Goal: Task Accomplishment & Management: Use online tool/utility

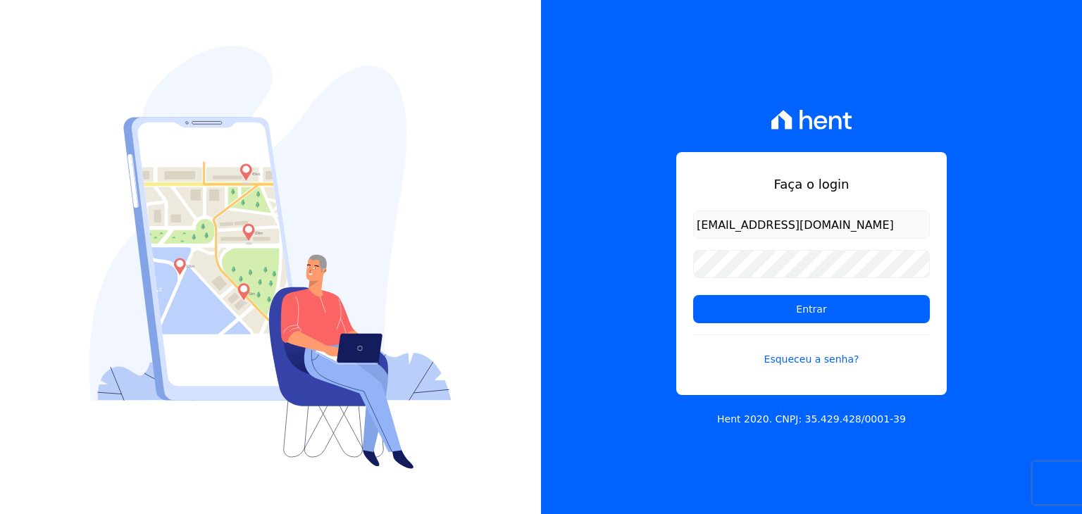
type input "[EMAIL_ADDRESS][DOMAIN_NAME]"
click at [693, 295] on input "Entrar" at bounding box center [811, 309] width 237 height 28
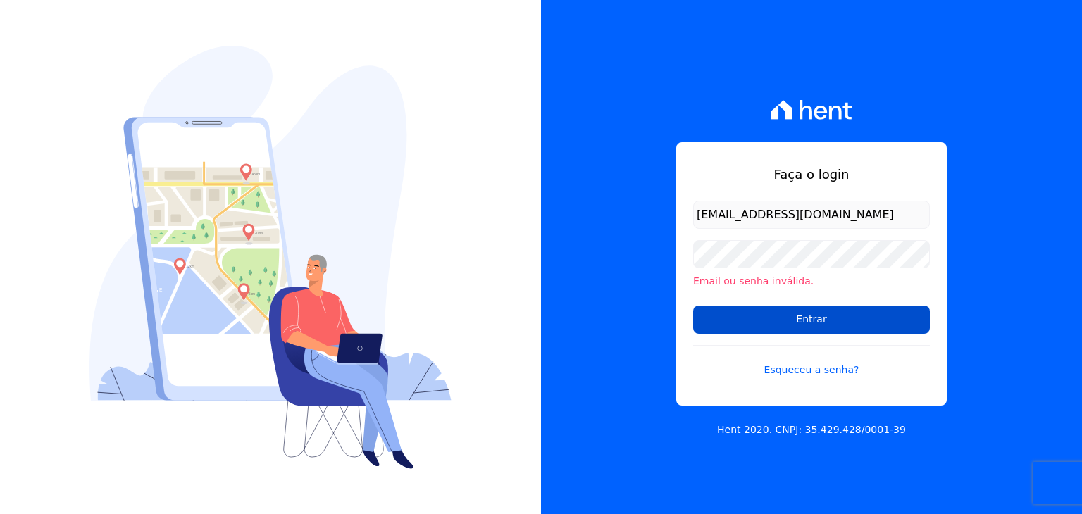
click at [819, 319] on input "Entrar" at bounding box center [811, 320] width 237 height 28
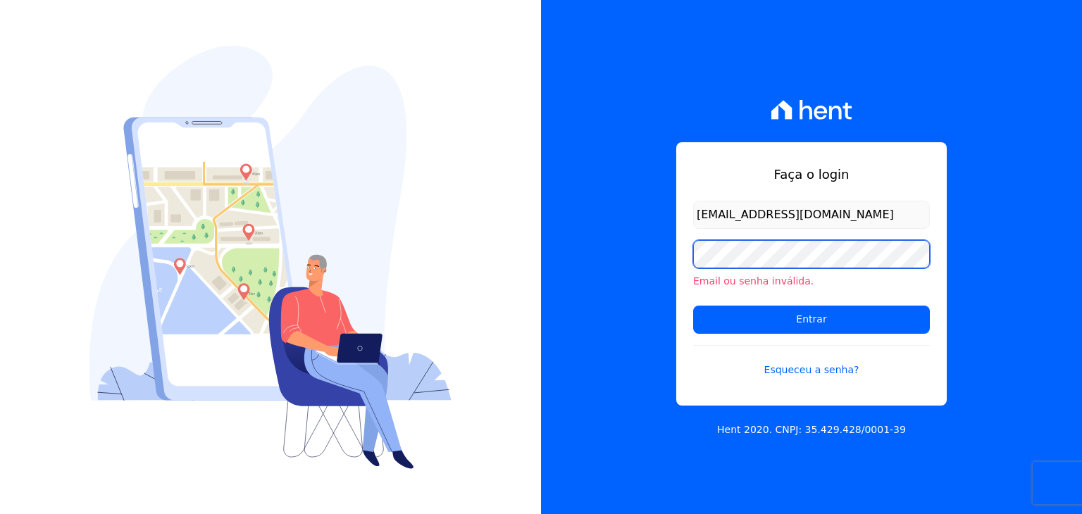
click at [693, 306] on input "Entrar" at bounding box center [811, 320] width 237 height 28
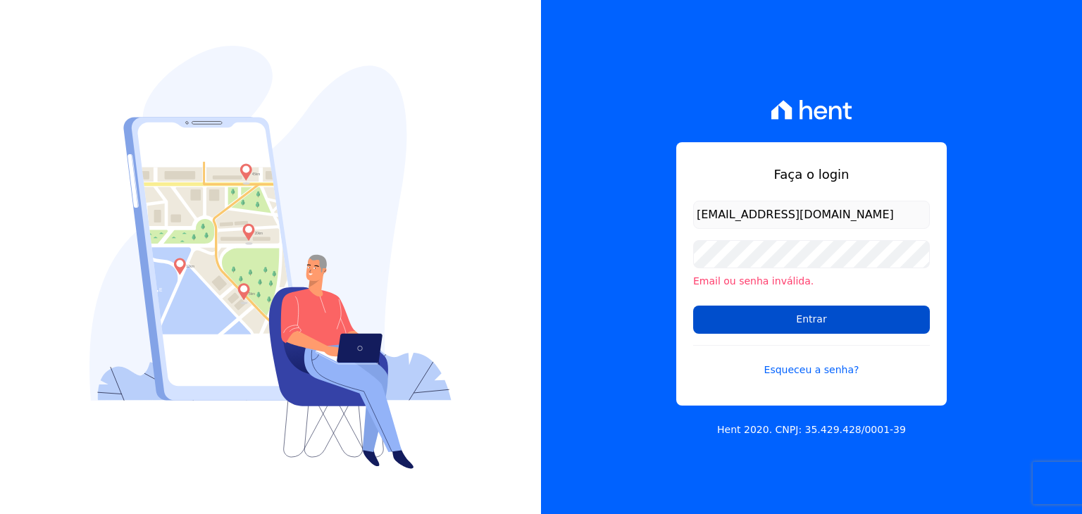
click at [792, 314] on input "Entrar" at bounding box center [811, 320] width 237 height 28
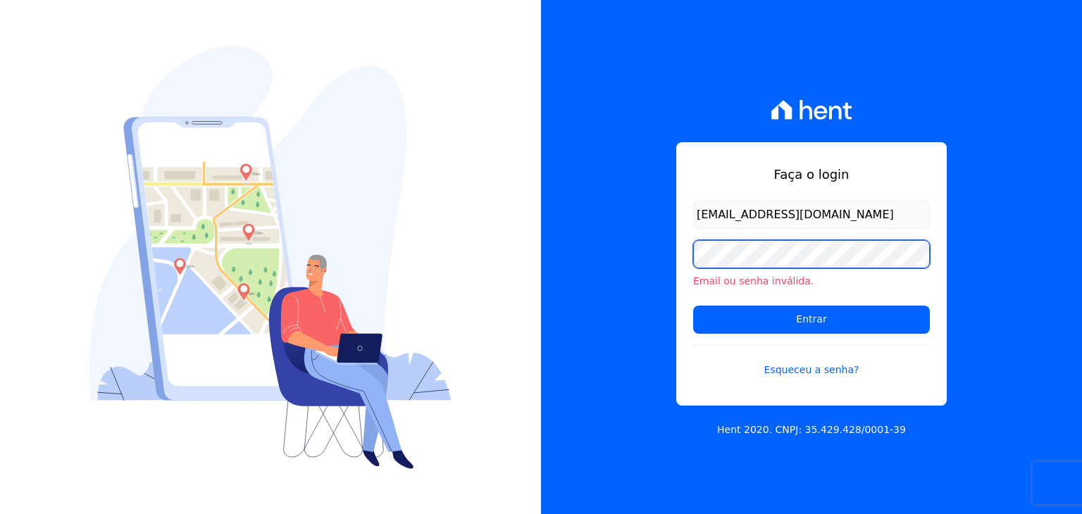
click at [693, 306] on input "Entrar" at bounding box center [811, 320] width 237 height 28
type input "[EMAIL_ADDRESS][DOMAIN_NAME]"
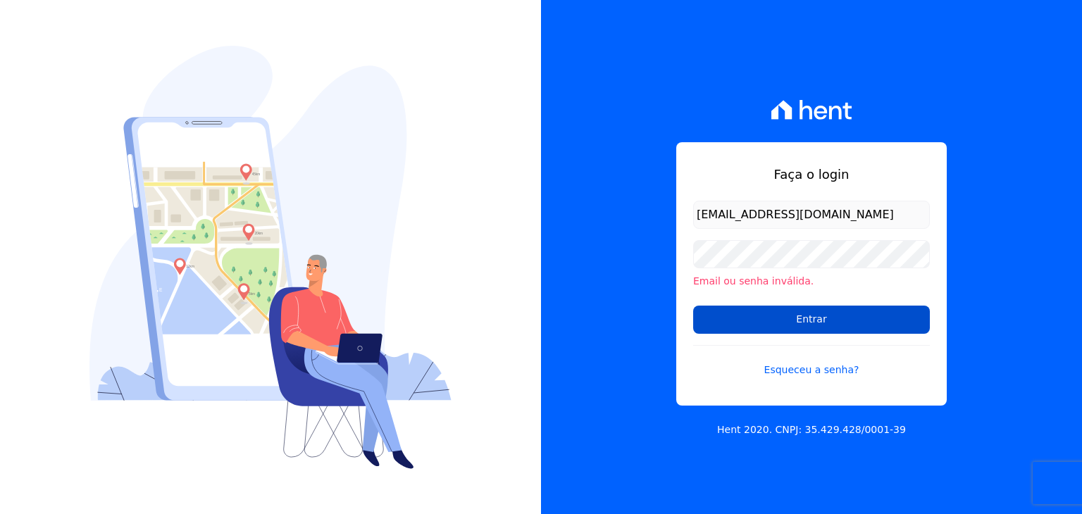
click at [804, 317] on input "Entrar" at bounding box center [811, 320] width 237 height 28
click at [806, 370] on link "Esqueceu a senha?" at bounding box center [811, 361] width 237 height 32
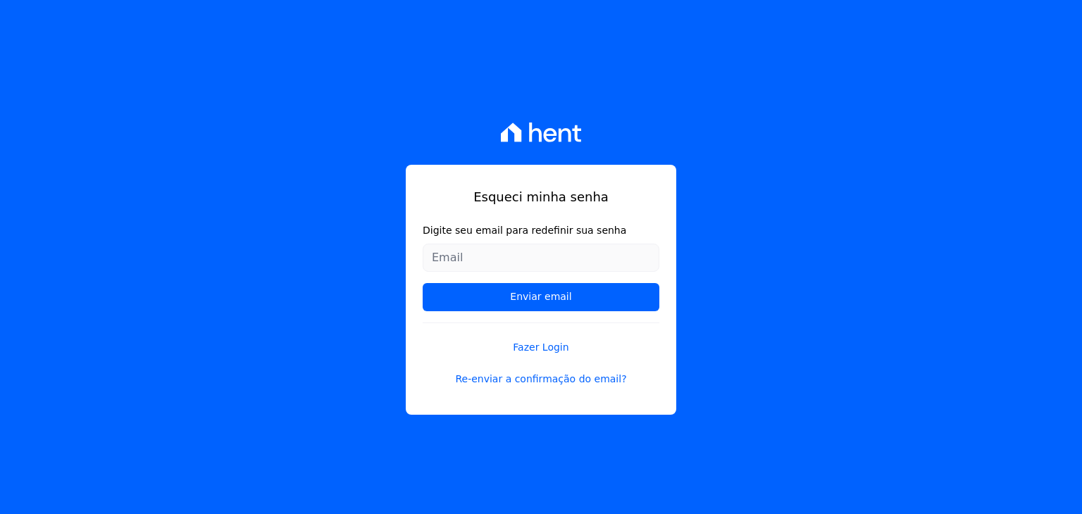
click at [674, 286] on div "Esqueci minha senha Digite seu email para redefinir sua senha Enviar email Faze…" at bounding box center [541, 290] width 271 height 250
click at [467, 260] on input "Digite seu email para redefinir sua senha" at bounding box center [541, 258] width 237 height 28
type input "[EMAIL_ADDRESS][DOMAIN_NAME]"
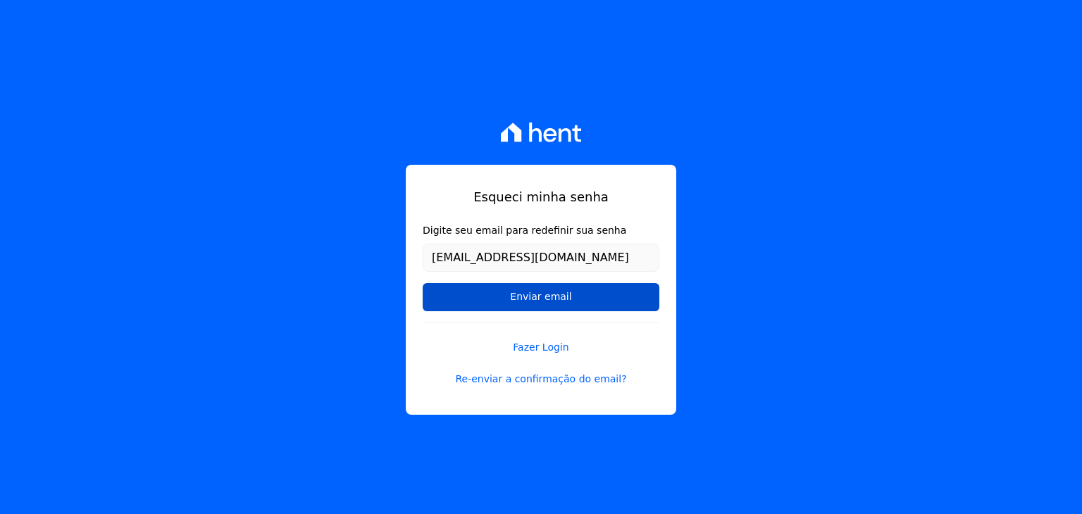
click at [536, 299] on input "Enviar email" at bounding box center [541, 297] width 237 height 28
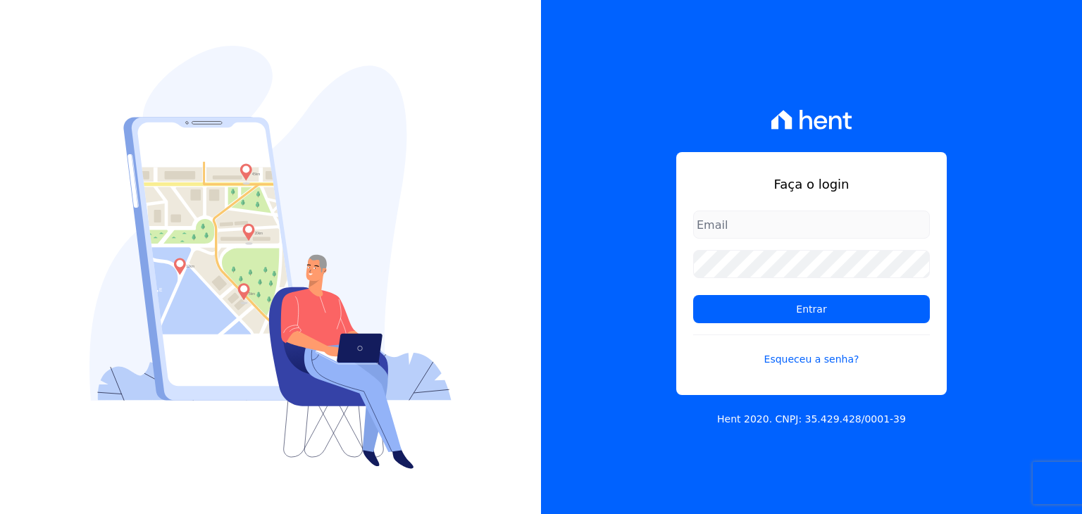
click at [739, 224] on input "email" at bounding box center [811, 225] width 237 height 28
type input "[EMAIL_ADDRESS][DOMAIN_NAME]"
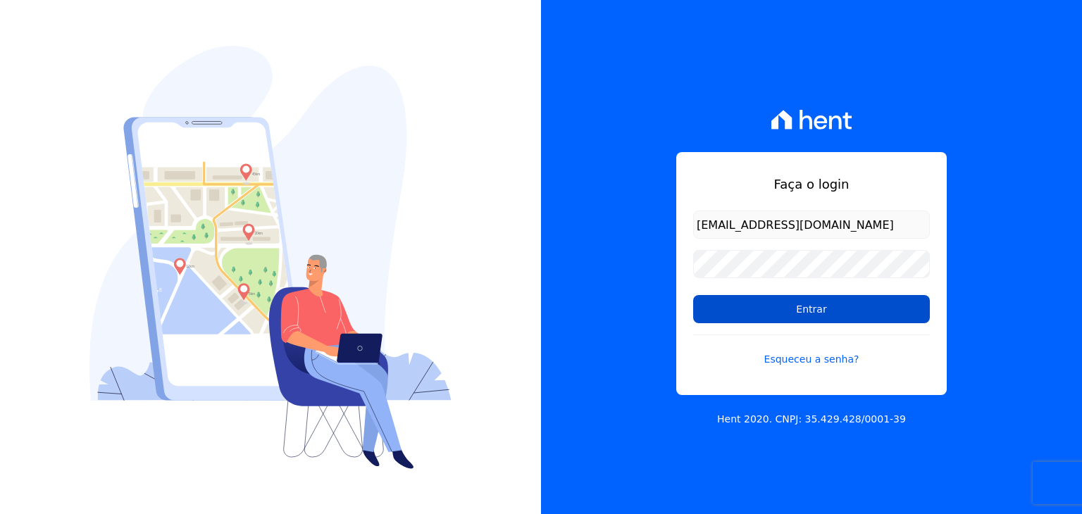
click at [805, 309] on input "Entrar" at bounding box center [811, 309] width 237 height 28
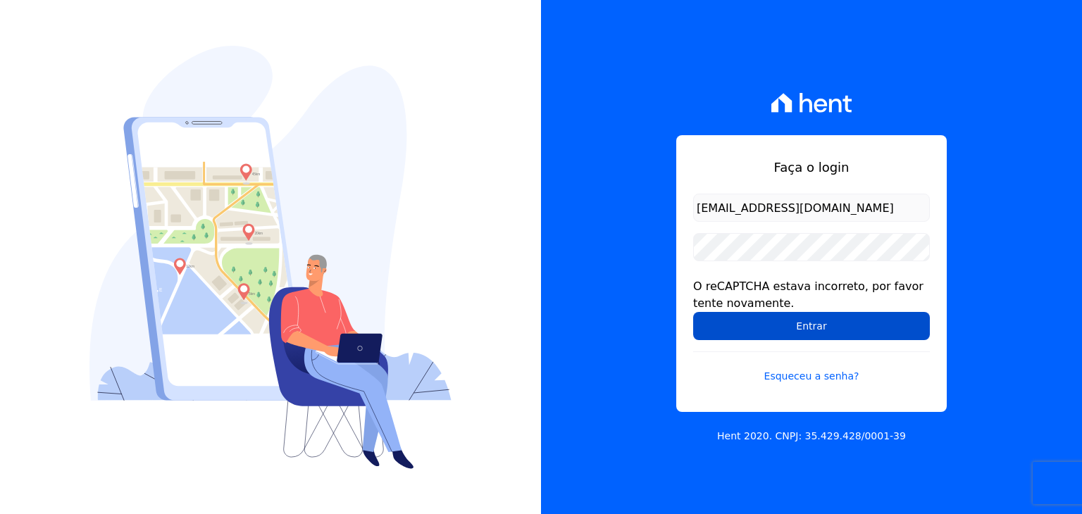
click at [815, 321] on input "Entrar" at bounding box center [811, 326] width 237 height 28
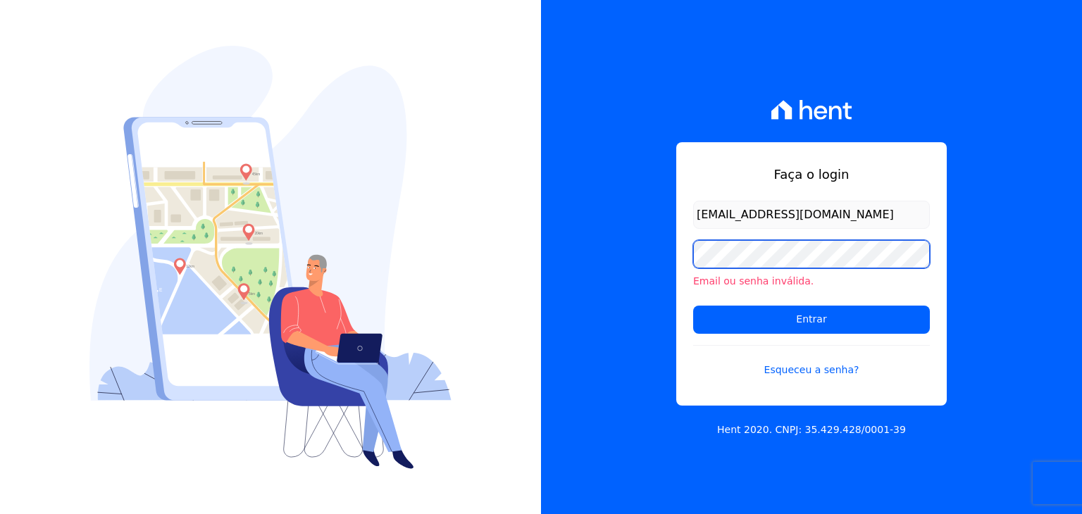
click at [693, 306] on input "Entrar" at bounding box center [811, 320] width 237 height 28
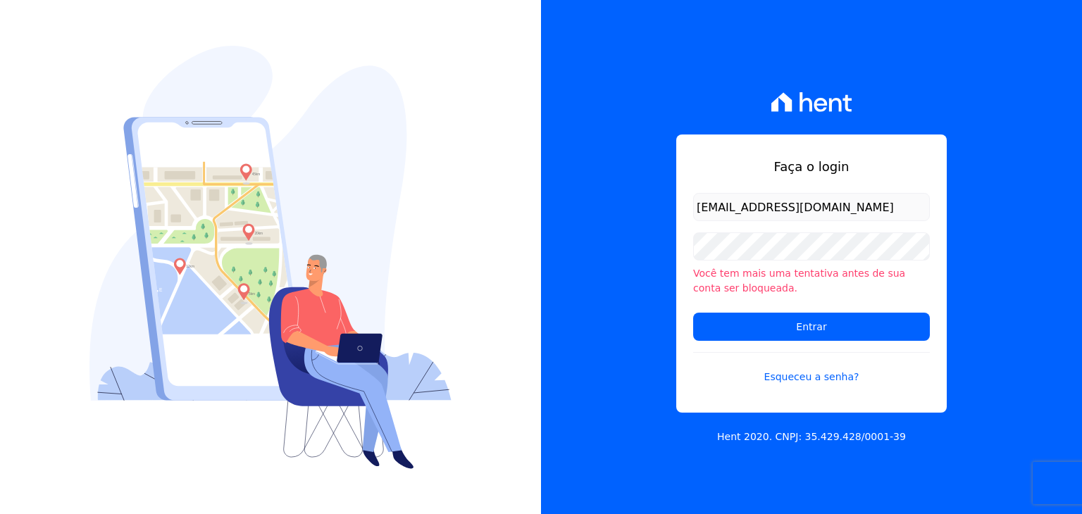
type input "financeiro@vlbarros.com.br"
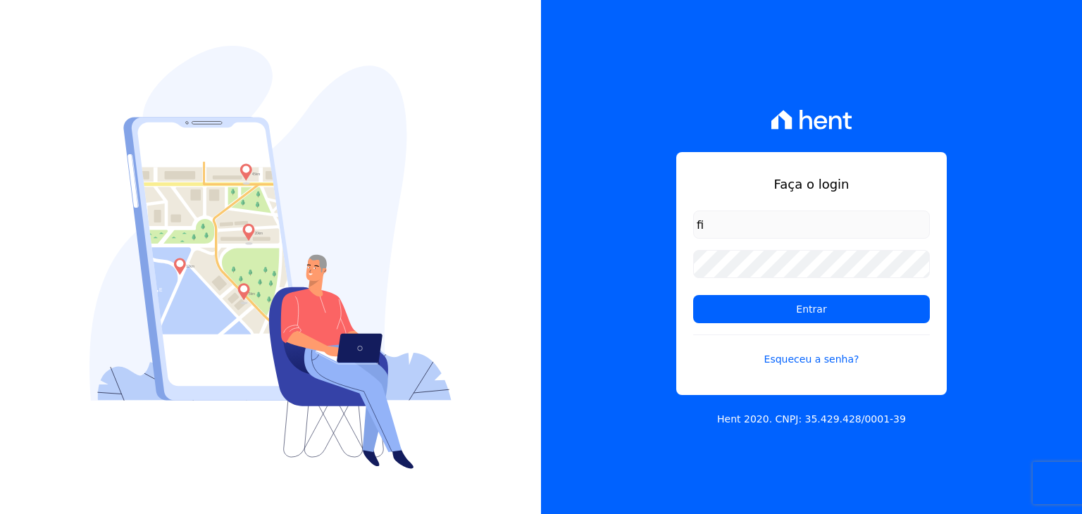
type input "[EMAIL_ADDRESS][DOMAIN_NAME]"
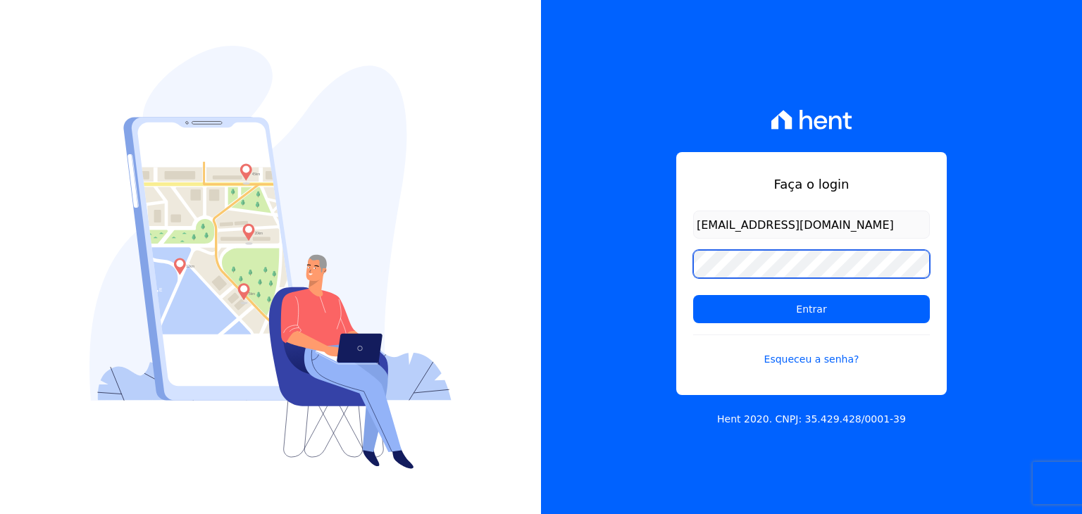
click at [693, 295] on input "Entrar" at bounding box center [811, 309] width 237 height 28
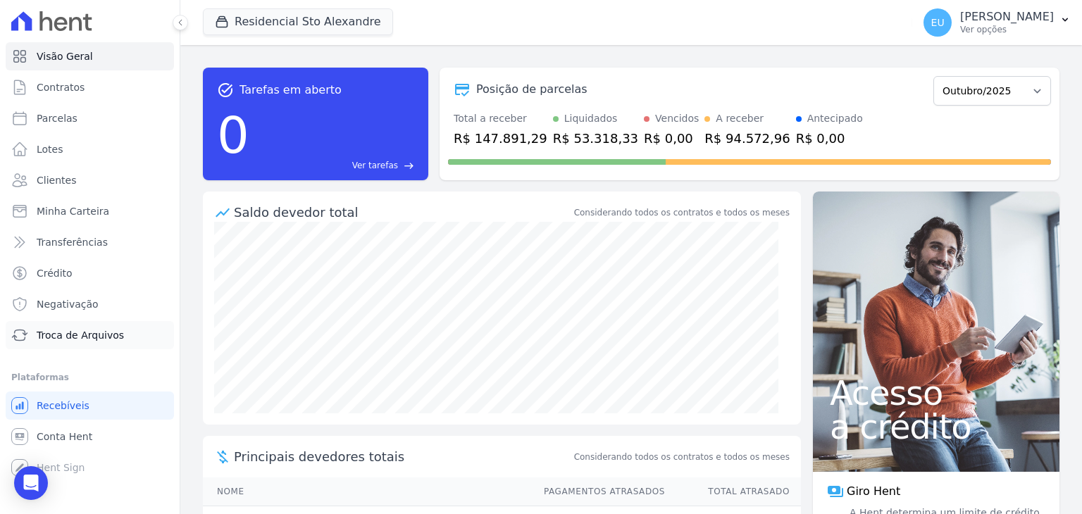
click at [80, 334] on span "Troca de Arquivos" at bounding box center [80, 335] width 87 height 14
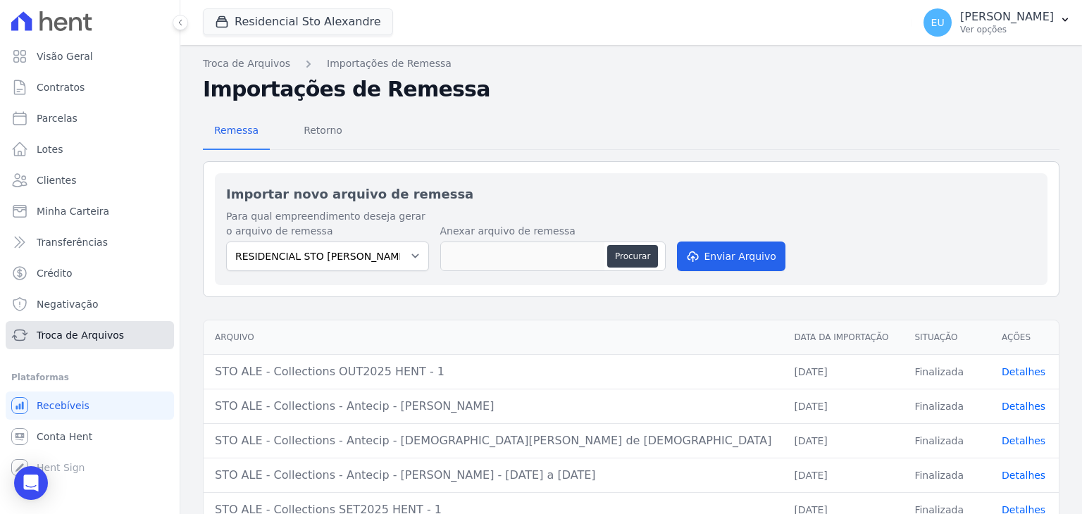
click at [94, 336] on span "Troca de Arquivos" at bounding box center [80, 335] width 87 height 14
click at [315, 127] on span "Retorno" at bounding box center [323, 130] width 56 height 28
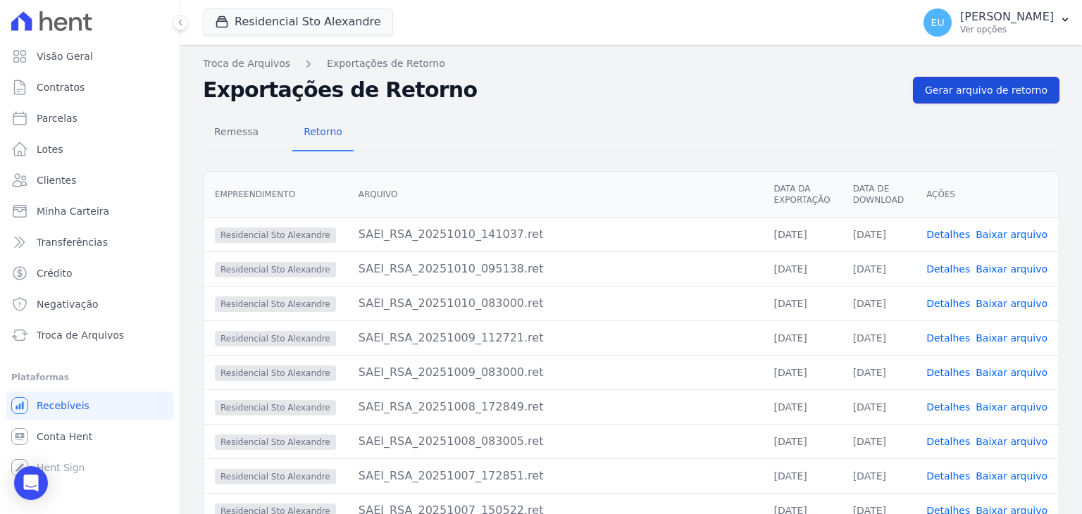
click at [974, 89] on span "Gerar arquivo de retorno" at bounding box center [986, 90] width 123 height 14
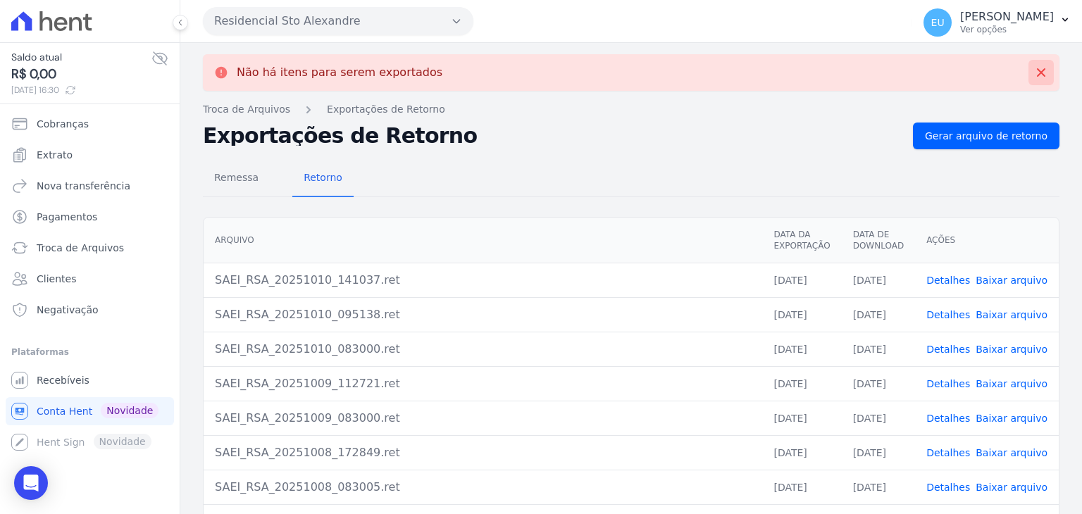
click at [1034, 70] on icon at bounding box center [1041, 73] width 14 height 14
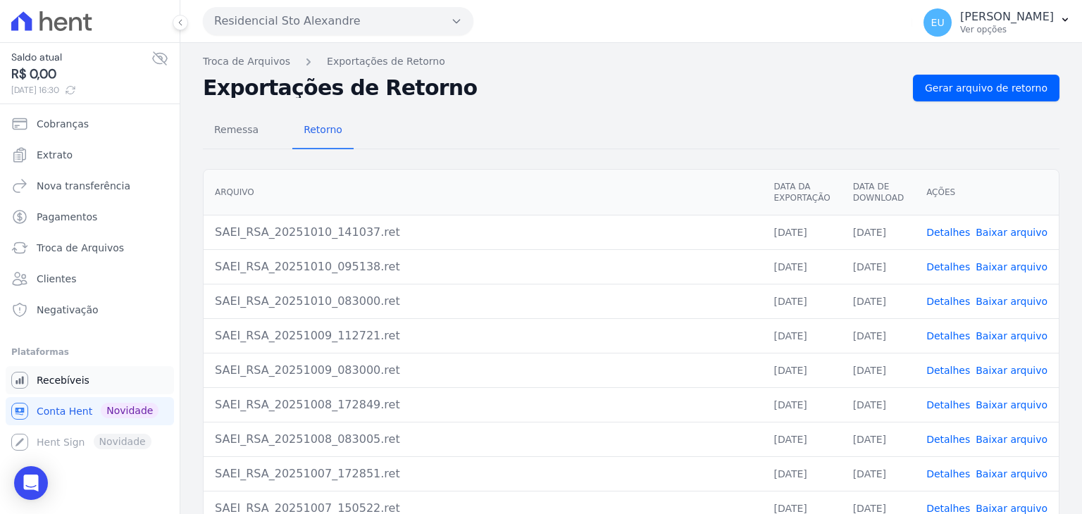
click at [63, 380] on span "Recebíveis" at bounding box center [63, 380] width 53 height 14
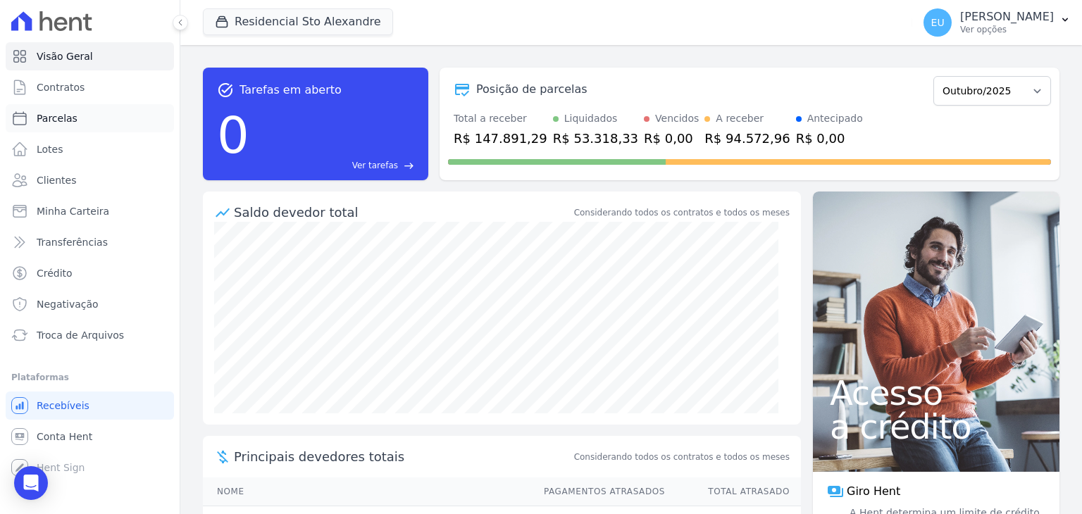
click at [54, 116] on span "Parcelas" at bounding box center [57, 118] width 41 height 14
select select
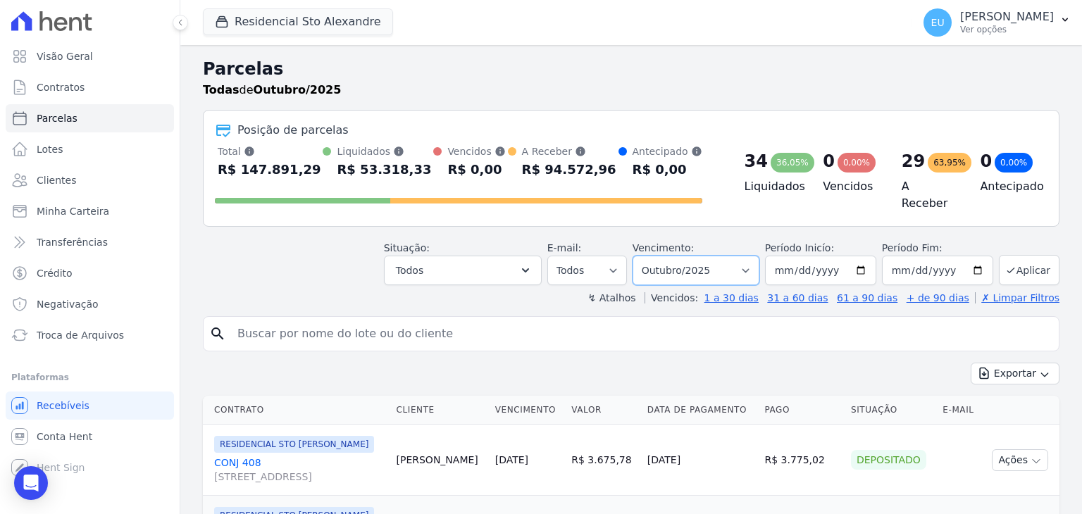
click at [746, 257] on select "Filtrar por período ──────── Todos os meses Março/2020 Abril/2020 Maio/2020 Jun…" at bounding box center [696, 271] width 127 height 30
select select "date_range_filter"
click at [644, 256] on select "Filtrar por período ──────── Todos os meses Março/2020 Abril/2020 Maio/2020 Jun…" at bounding box center [696, 271] width 127 height 30
click at [800, 263] on input "[DATE]" at bounding box center [820, 271] width 111 height 30
type input "[DATE]"
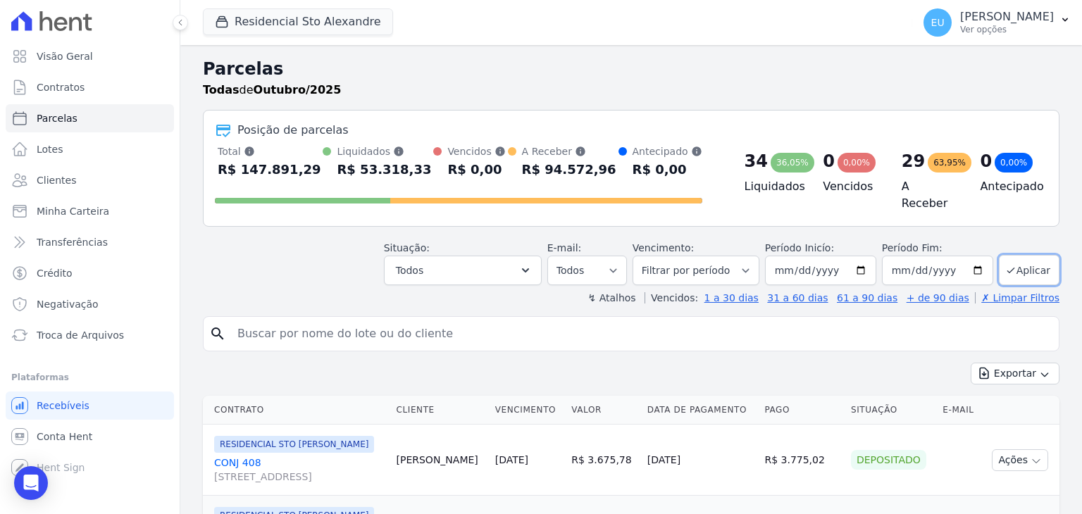
click at [1023, 262] on button "Aplicar" at bounding box center [1029, 270] width 61 height 30
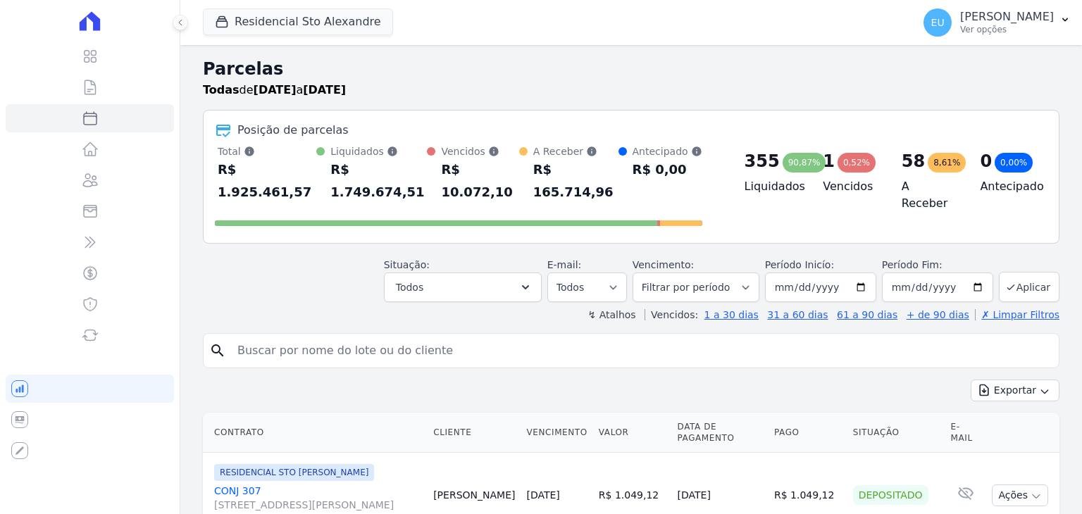
select select
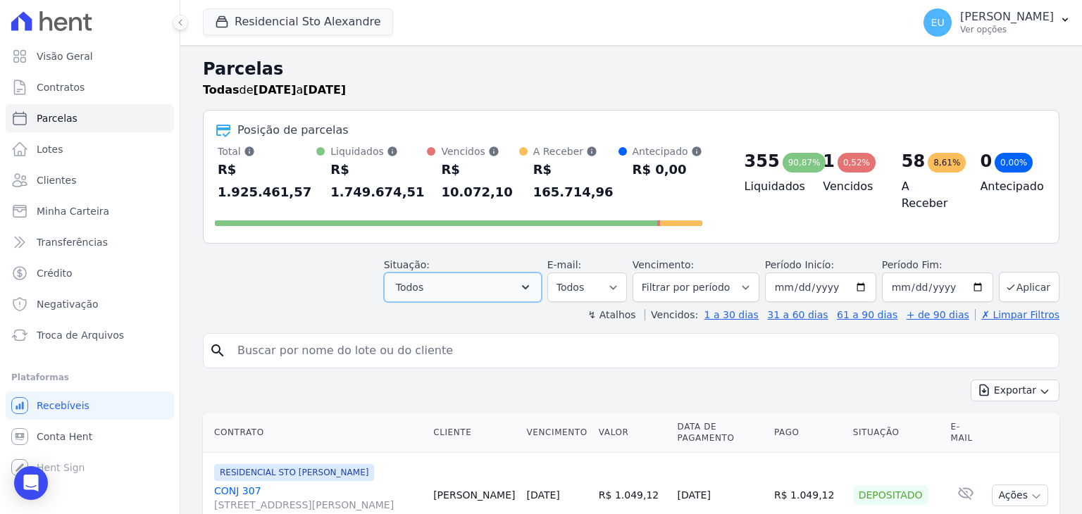
click at [507, 273] on button "Todos" at bounding box center [463, 288] width 158 height 30
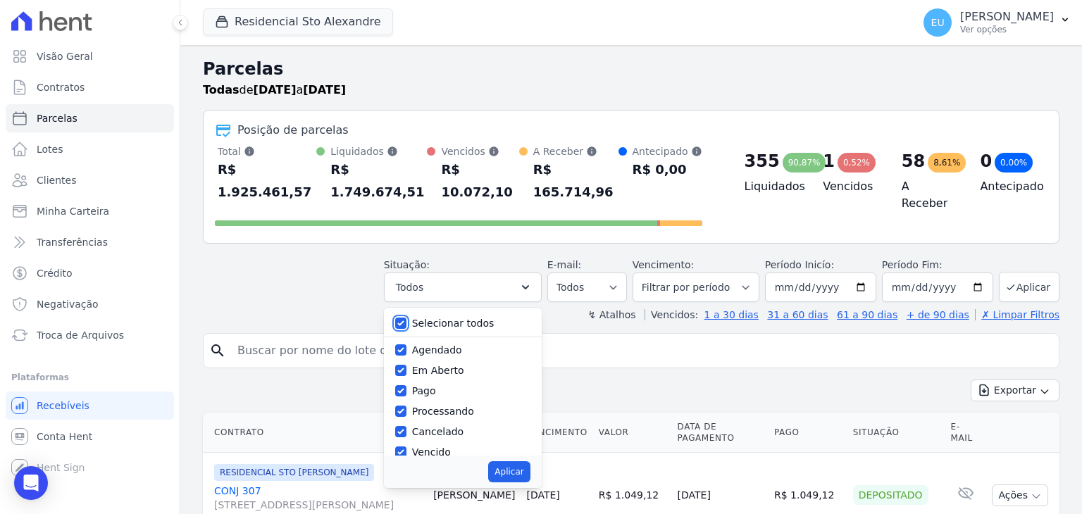
click at [406, 318] on input "Selecionar todos" at bounding box center [400, 323] width 11 height 11
checkbox input "false"
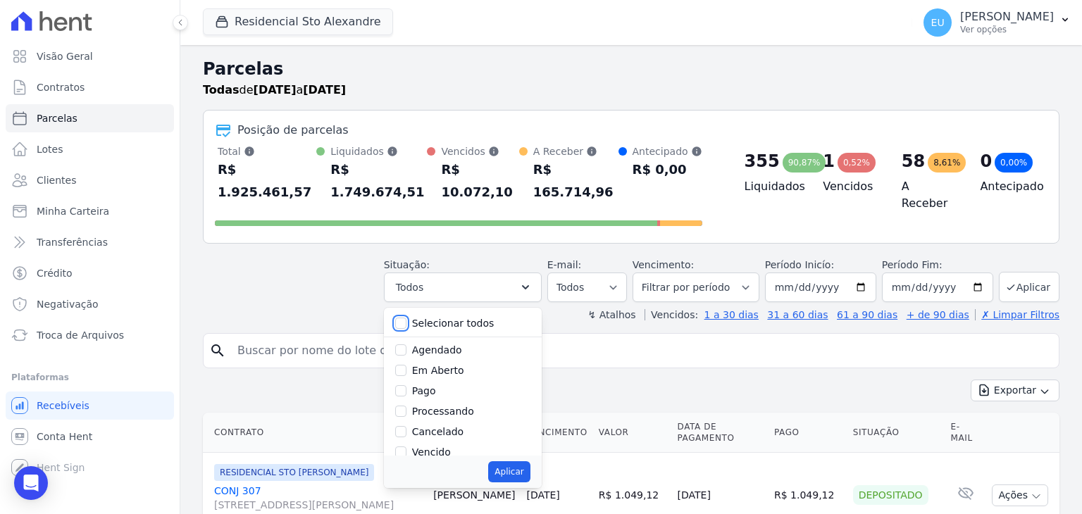
checkbox input "false"
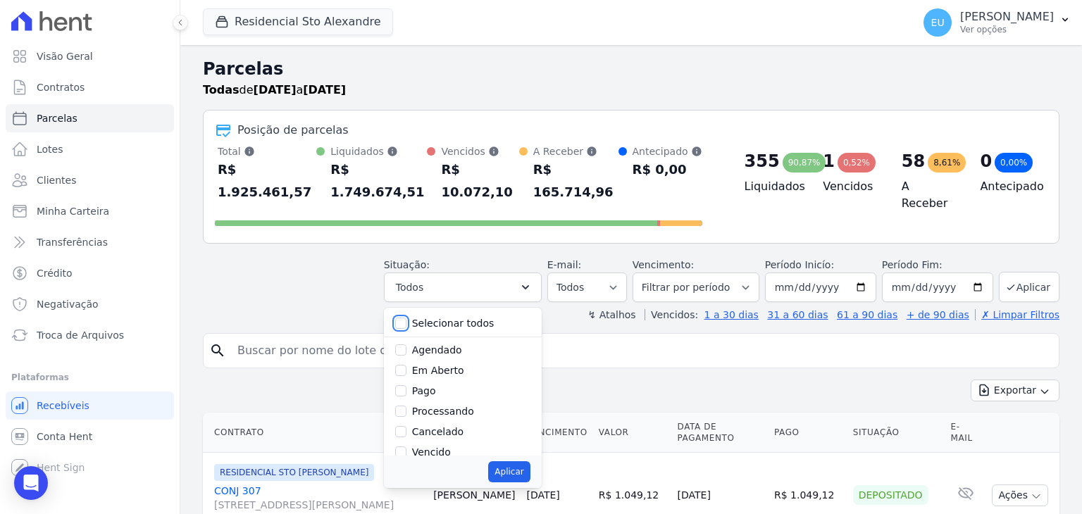
checkbox input "false"
click at [406, 447] on input "Vencido" at bounding box center [400, 452] width 11 height 11
checkbox input "true"
click at [523, 461] on button "Aplicar" at bounding box center [509, 471] width 42 height 21
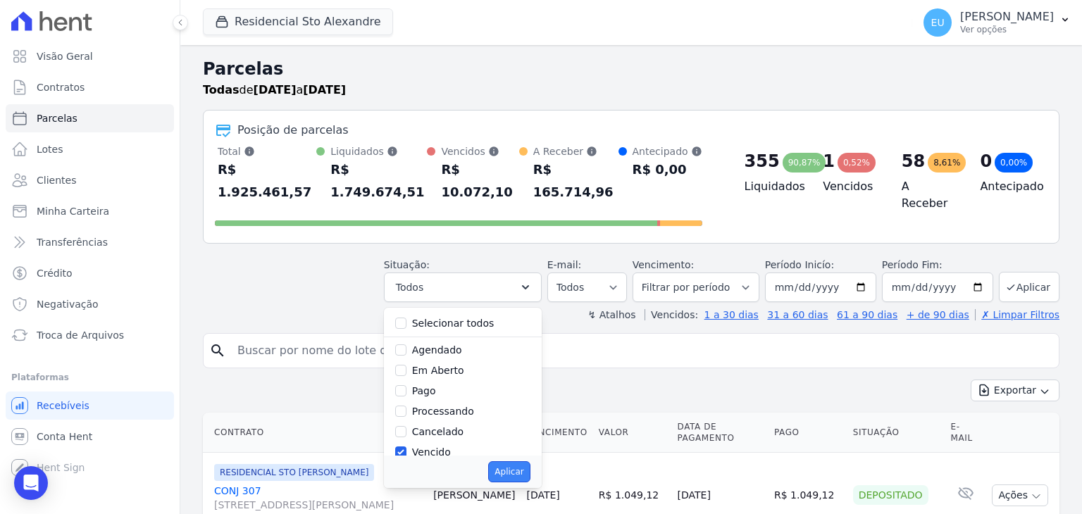
select select "overdue"
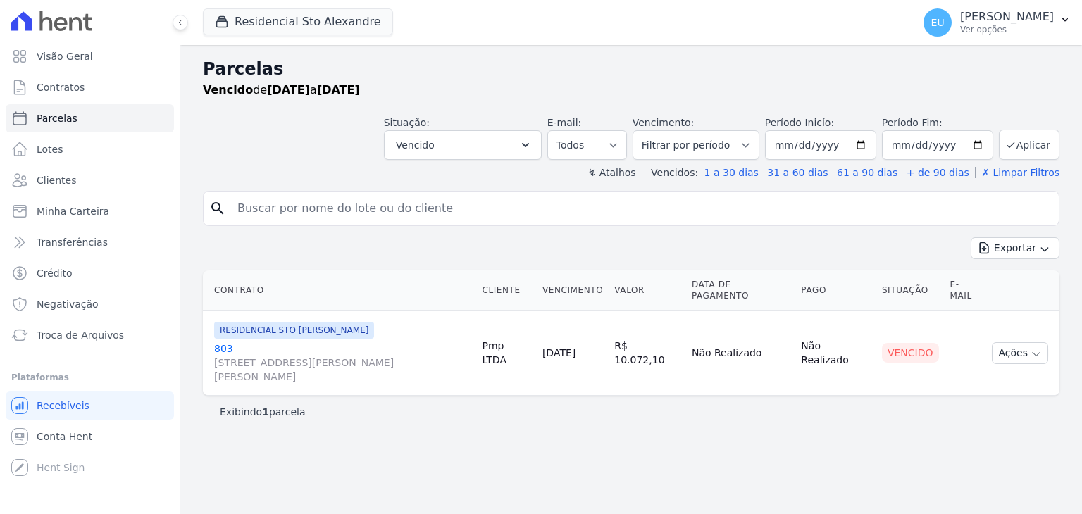
select select
click at [71, 333] on span "Troca de Arquivos" at bounding box center [80, 335] width 87 height 14
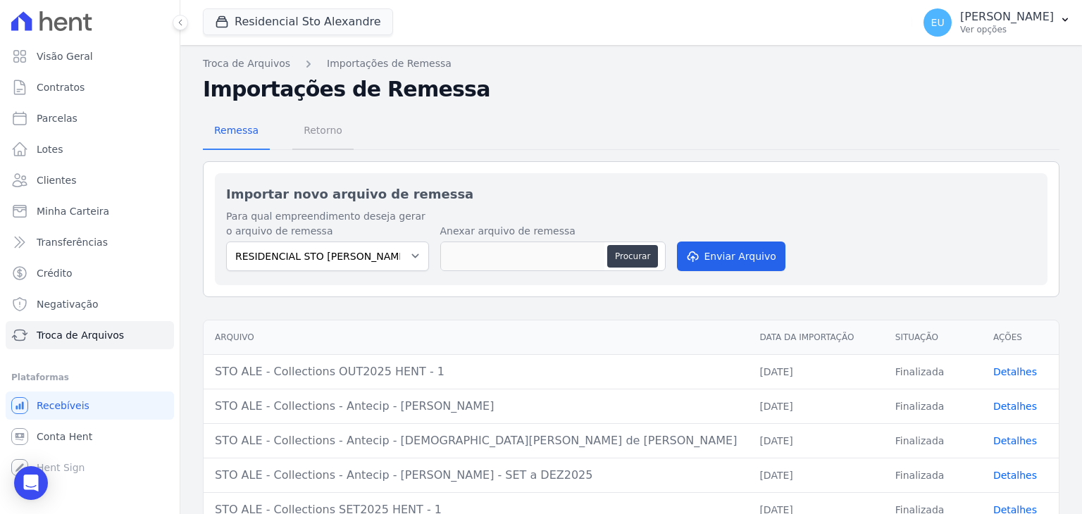
click at [323, 128] on span "Retorno" at bounding box center [323, 130] width 56 height 28
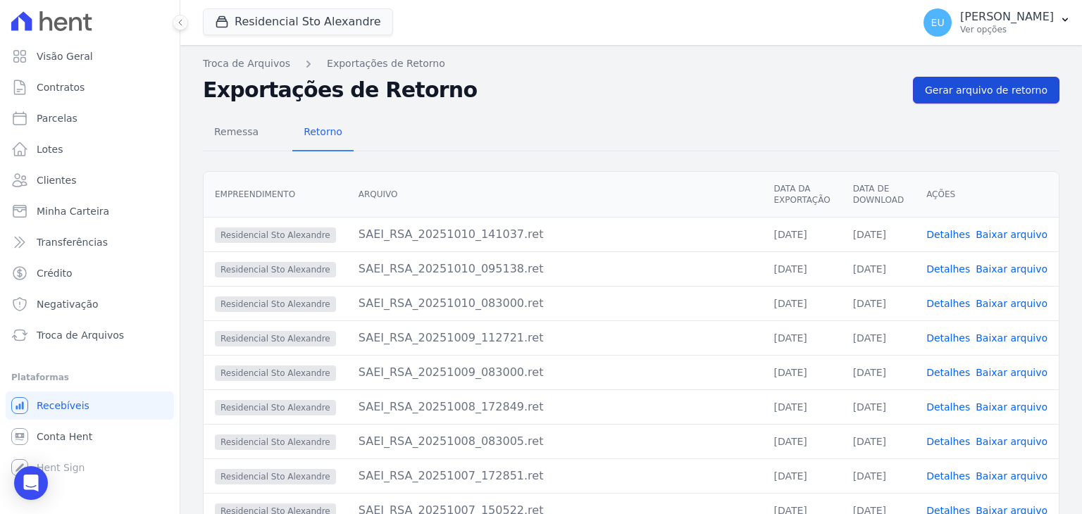
click at [981, 90] on span "Gerar arquivo de retorno" at bounding box center [986, 90] width 123 height 14
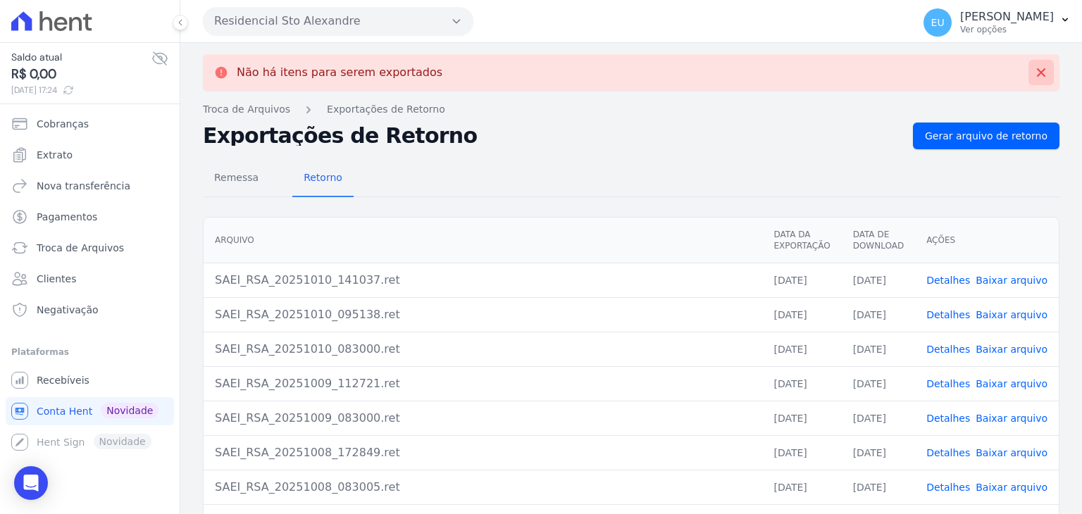
click at [1034, 71] on icon at bounding box center [1041, 73] width 14 height 14
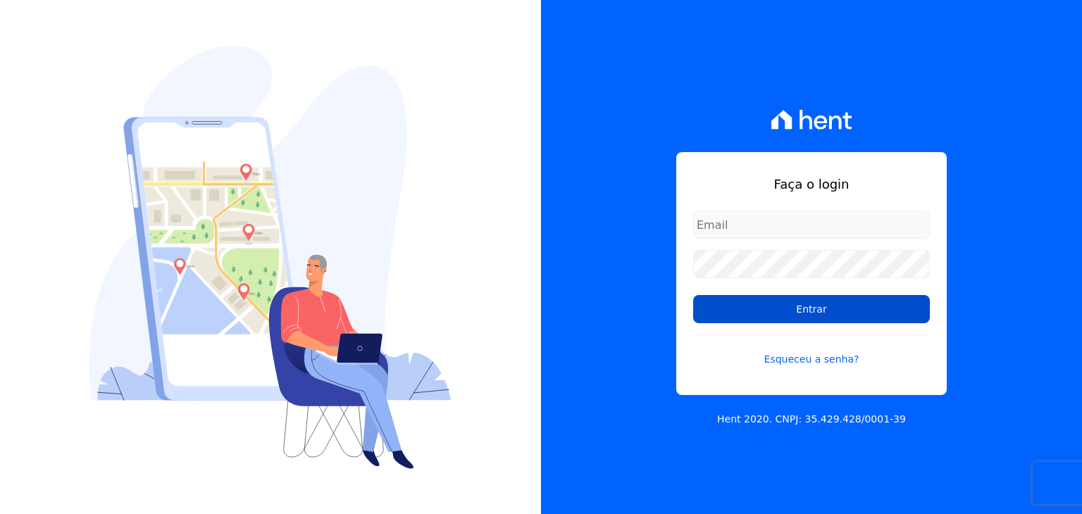
type input "[EMAIL_ADDRESS][DOMAIN_NAME]"
click at [775, 305] on input "Entrar" at bounding box center [811, 309] width 237 height 28
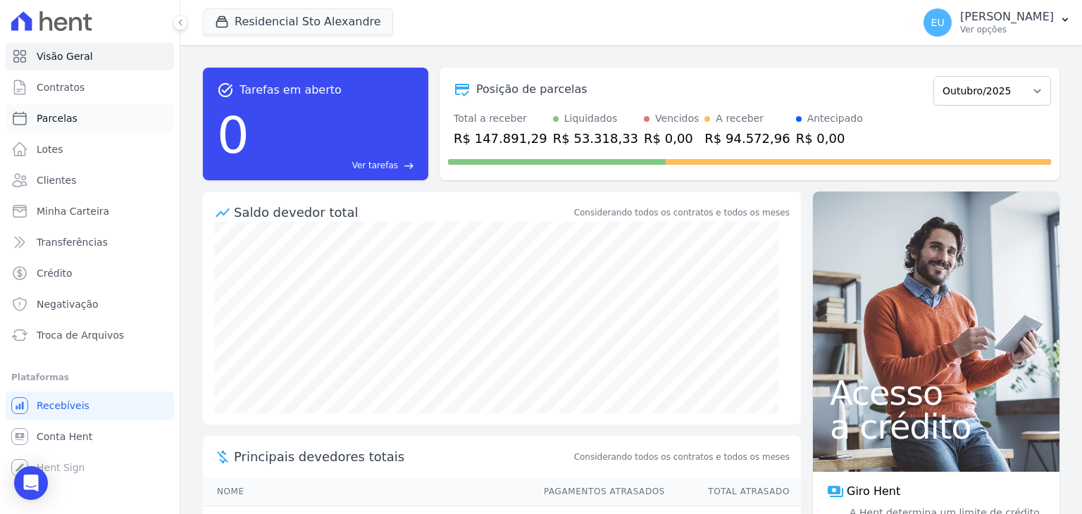
click at [55, 113] on span "Parcelas" at bounding box center [57, 118] width 41 height 14
select select
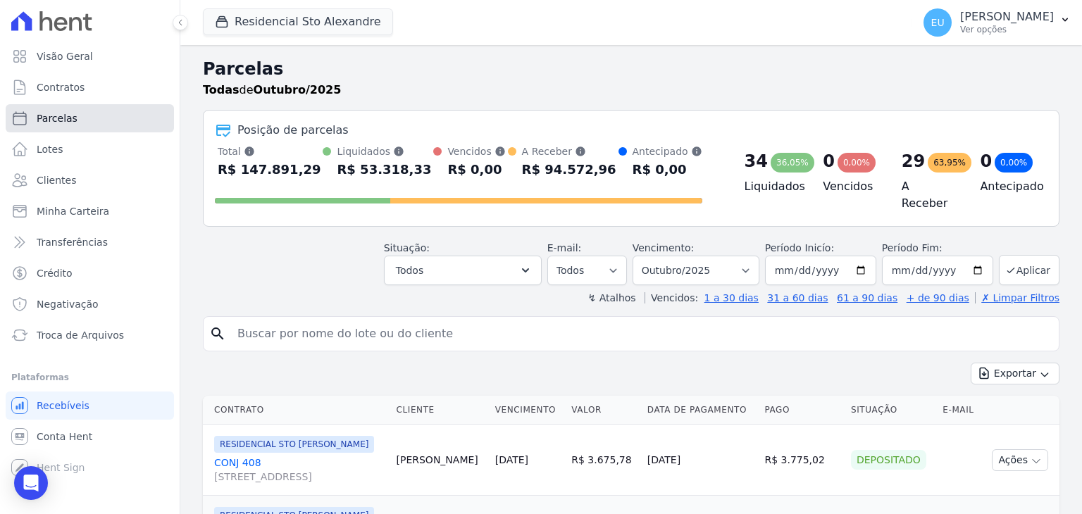
click at [65, 116] on span "Parcelas" at bounding box center [57, 118] width 41 height 14
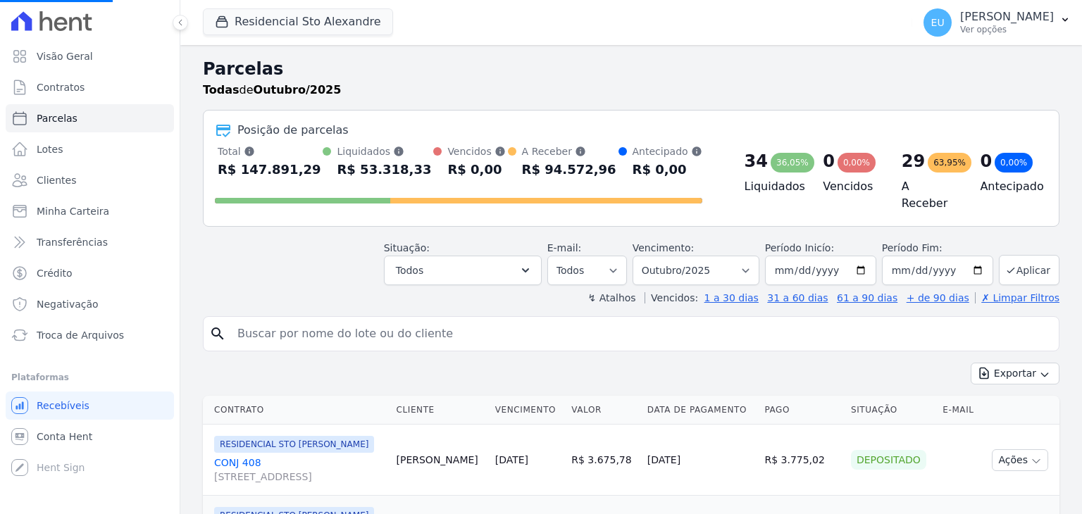
select select
click at [719, 263] on select "Filtrar por período ──────── Todos os meses Março/2020 Abril/2020 Maio/2020 Jun…" at bounding box center [696, 271] width 127 height 30
select select "date_range_filter"
click at [644, 256] on select "Filtrar por período ──────── Todos os meses Março/2020 Abril/2020 Maio/2020 Jun…" at bounding box center [696, 271] width 127 height 30
click at [800, 268] on input "2025-10-01" at bounding box center [820, 271] width 111 height 30
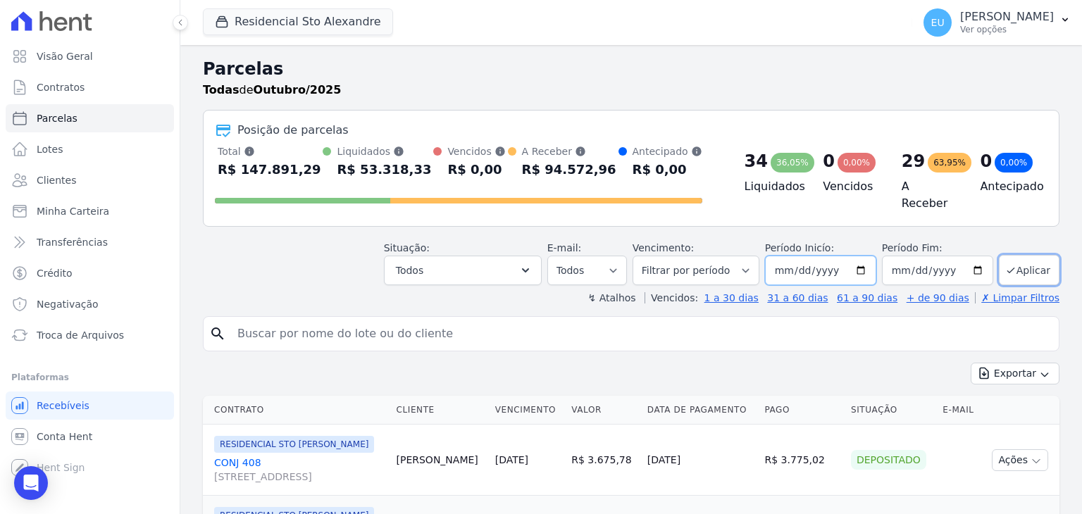
type input "[DATE]"
click at [500, 265] on button "Todos" at bounding box center [463, 271] width 158 height 30
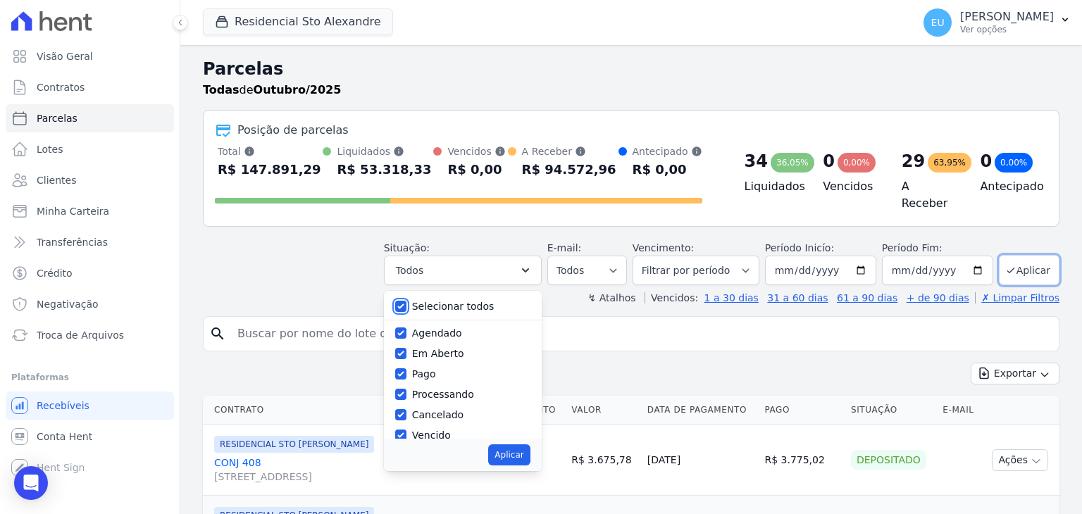
click at [406, 301] on input "Selecionar todos" at bounding box center [400, 306] width 11 height 11
checkbox input "false"
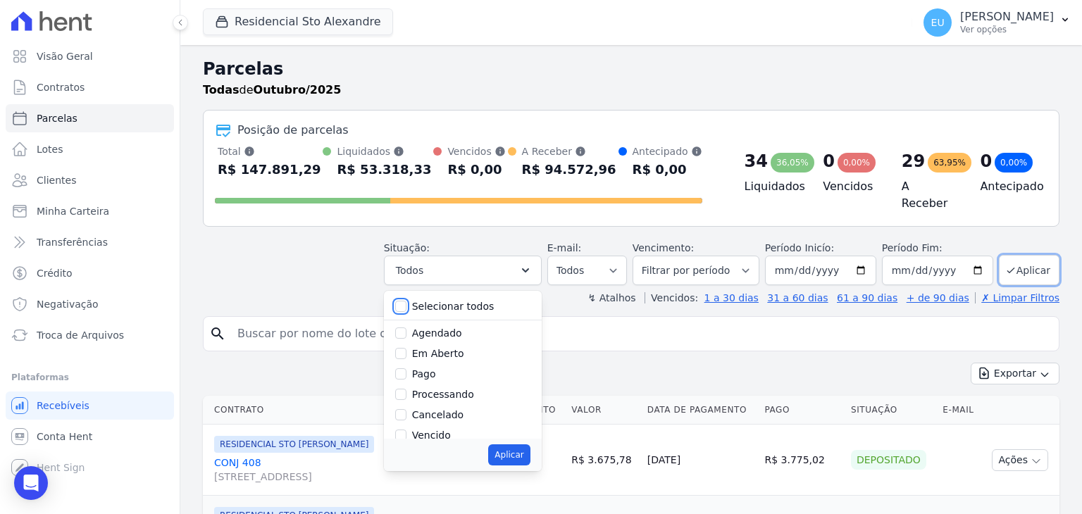
checkbox input "false"
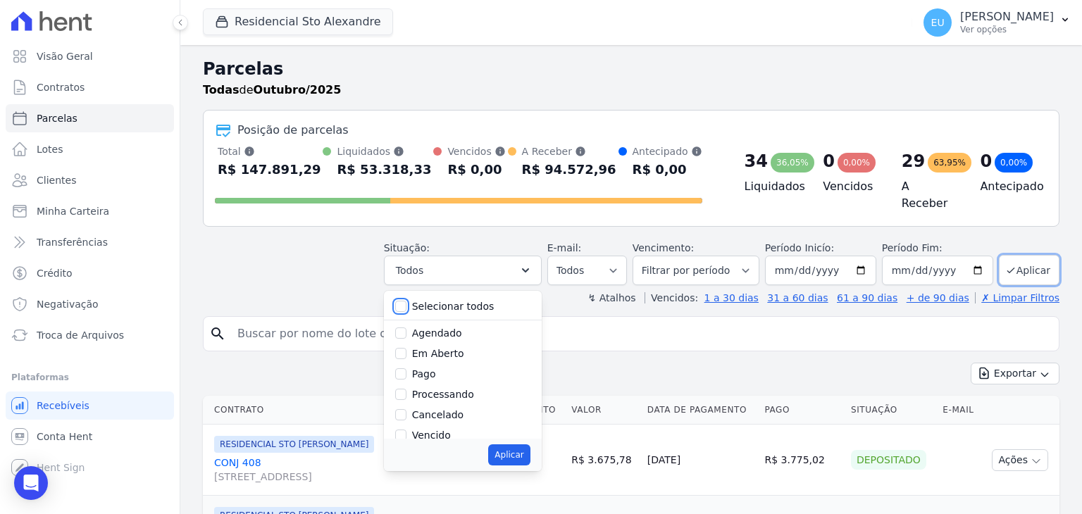
checkbox input "false"
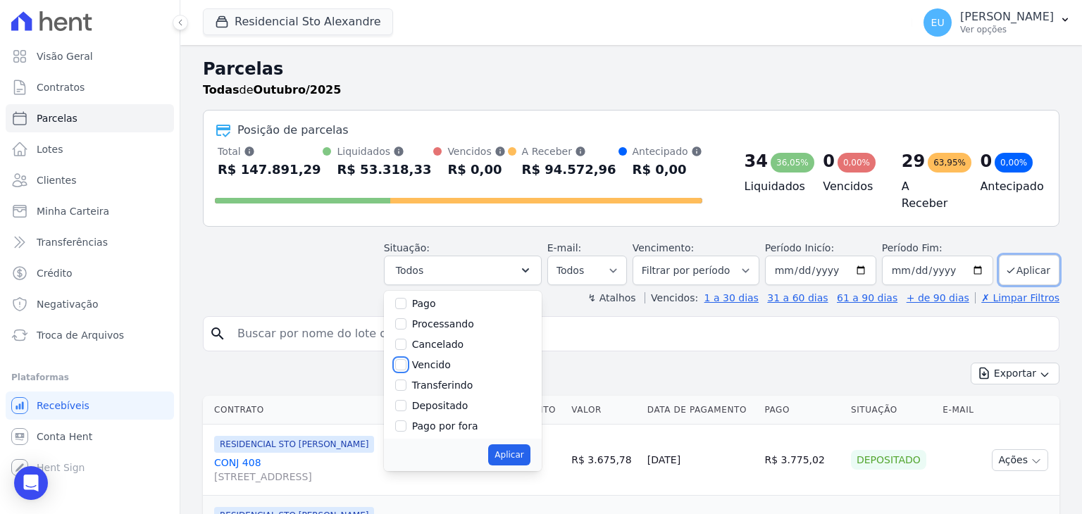
click at [406, 359] on input "Vencido" at bounding box center [400, 364] width 11 height 11
checkbox input "true"
click at [530, 451] on button "Aplicar" at bounding box center [509, 455] width 42 height 21
select select "overdue"
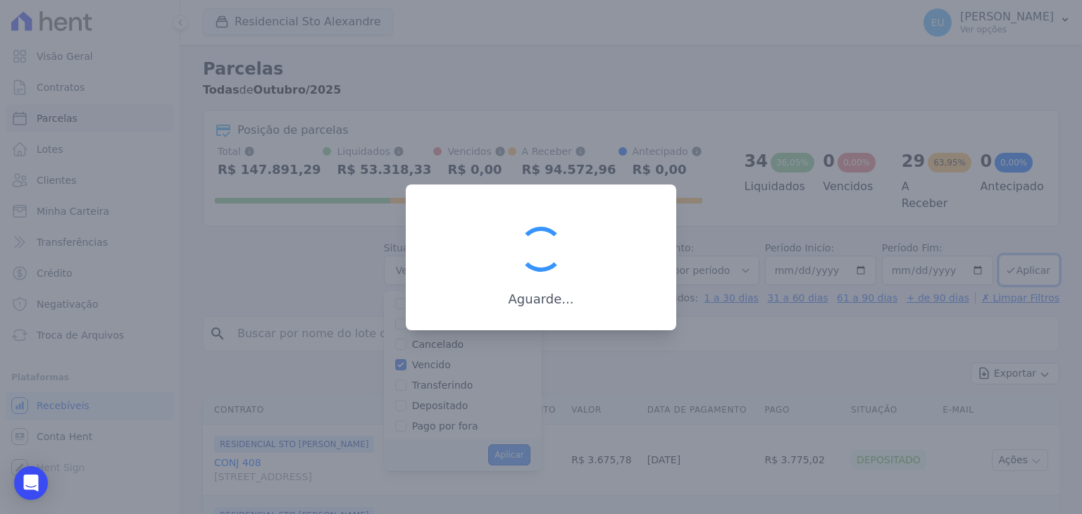
scroll to position [26, 0]
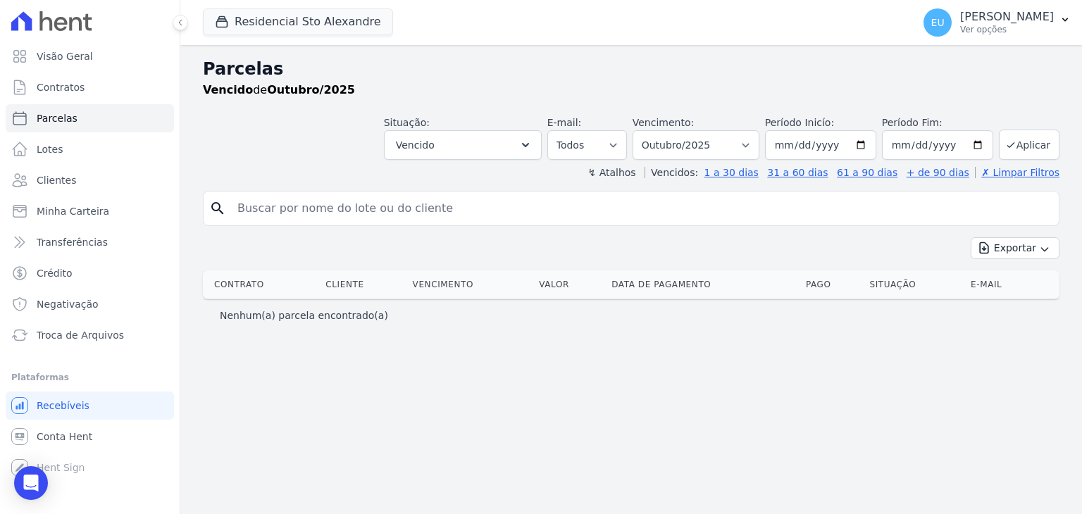
select select
click at [690, 147] on select "Filtrar por período ──────── Todos os meses Março/2020 Abril/2020 Maio/2020 Jun…" at bounding box center [696, 145] width 127 height 30
select select "date_range_filter"
click at [654, 130] on select "Filtrar por período ──────── Todos os meses Março/2020 Abril/2020 Maio/2020 Jun…" at bounding box center [696, 145] width 127 height 30
click at [809, 144] on input "2025-10-01" at bounding box center [820, 145] width 111 height 30
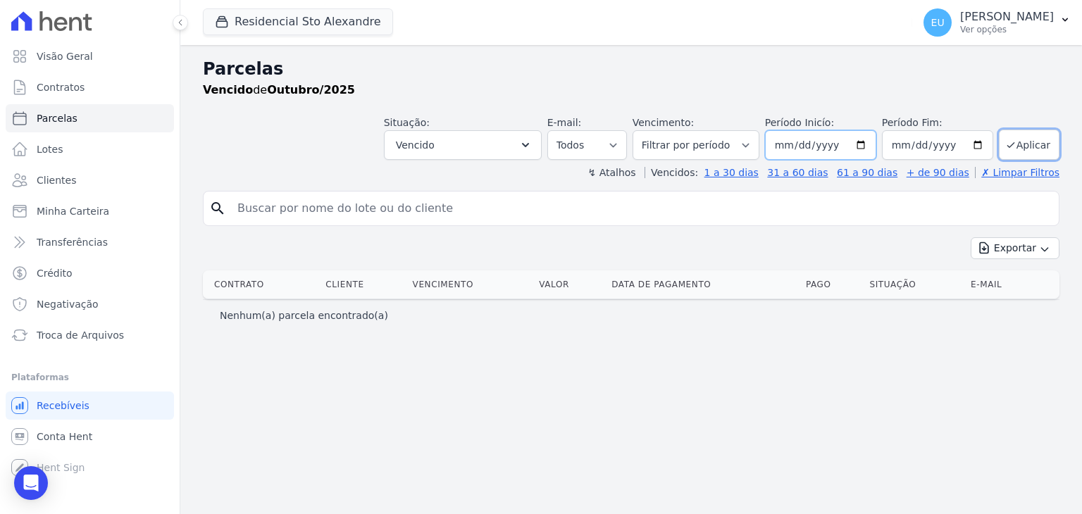
type input "[DATE]"
click at [826, 240] on div "Exportar Exportar PDF Exportar CSV" at bounding box center [631, 253] width 857 height 33
click at [1034, 144] on button "Aplicar" at bounding box center [1029, 145] width 61 height 30
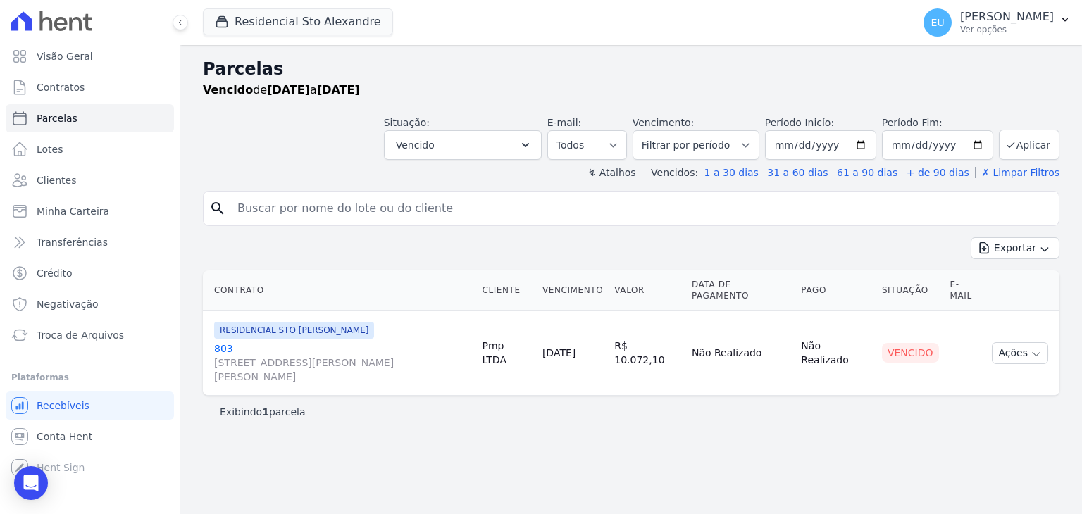
select select
click at [75, 435] on span "Conta Hent" at bounding box center [65, 437] width 56 height 14
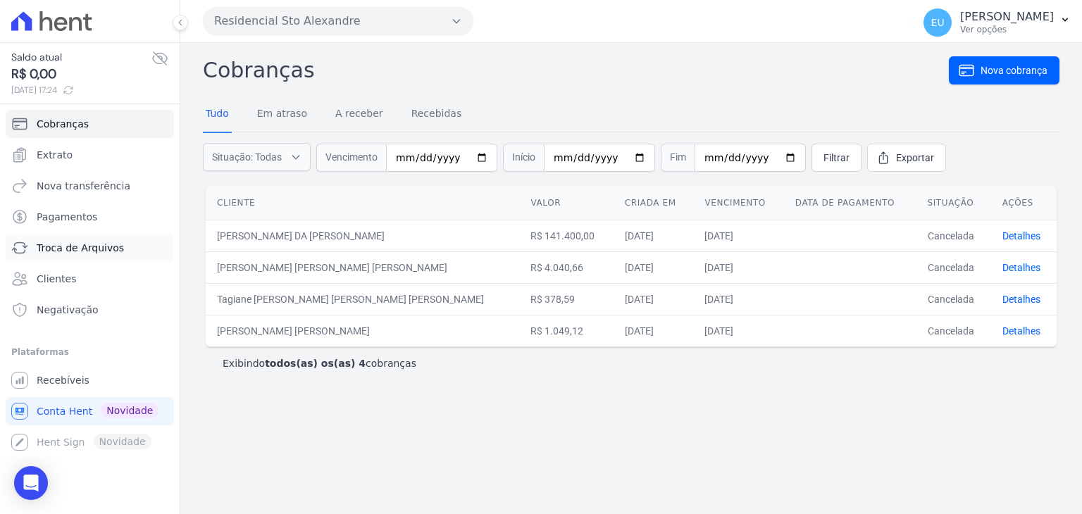
click at [71, 246] on span "Troca de Arquivos" at bounding box center [80, 248] width 87 height 14
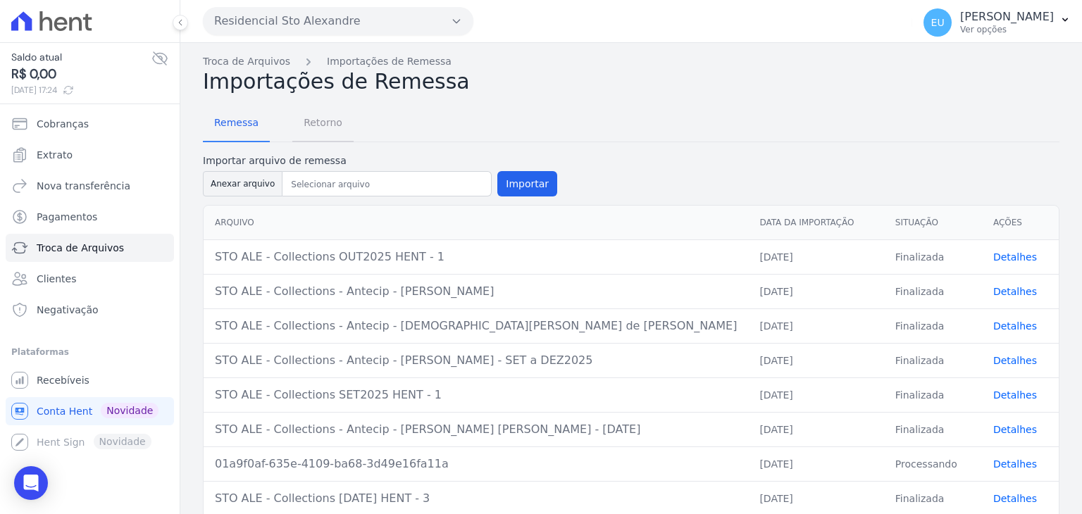
click at [318, 123] on span "Retorno" at bounding box center [323, 122] width 56 height 28
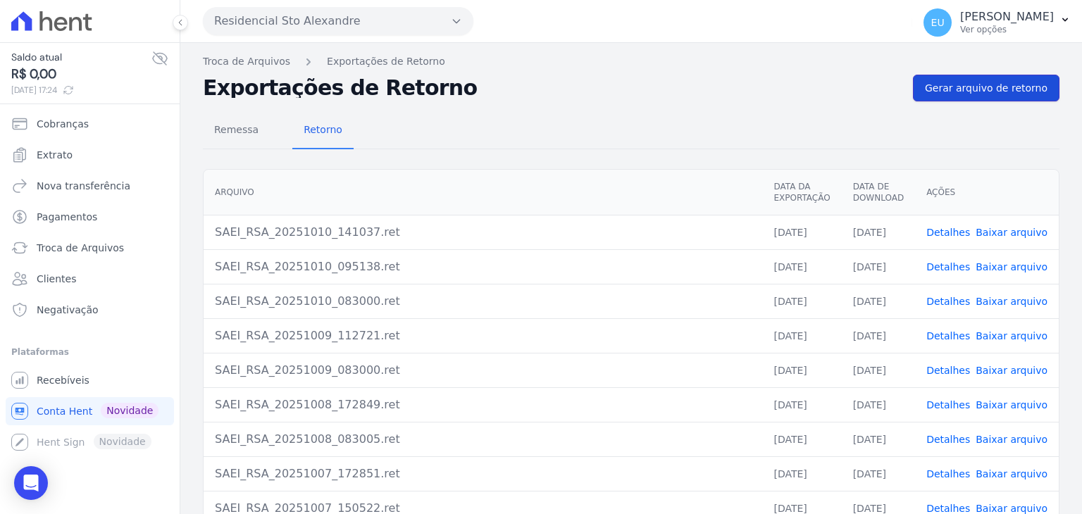
click at [967, 85] on span "Gerar arquivo de retorno" at bounding box center [986, 88] width 123 height 14
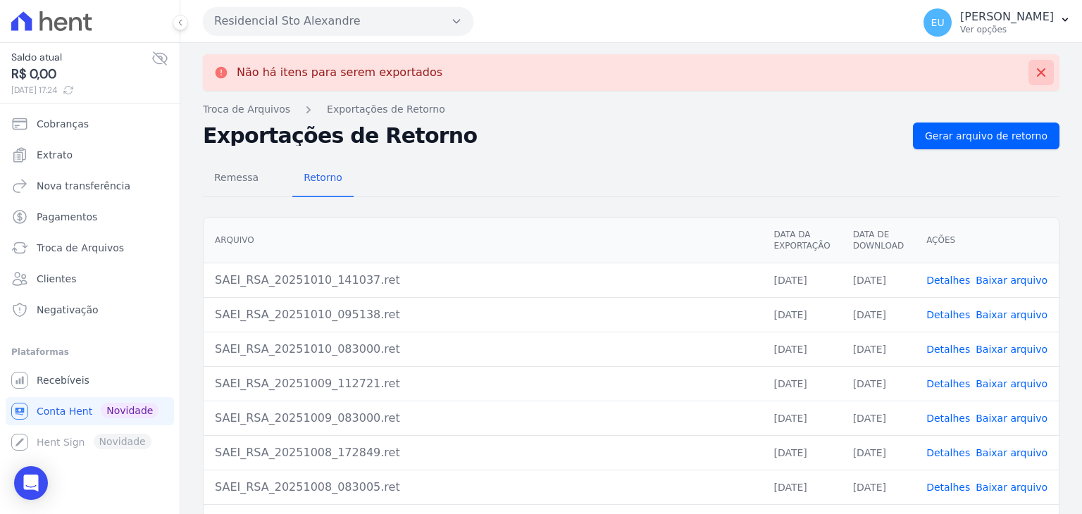
click at [1037, 71] on icon at bounding box center [1041, 72] width 8 height 8
